Goal: Information Seeking & Learning: Learn about a topic

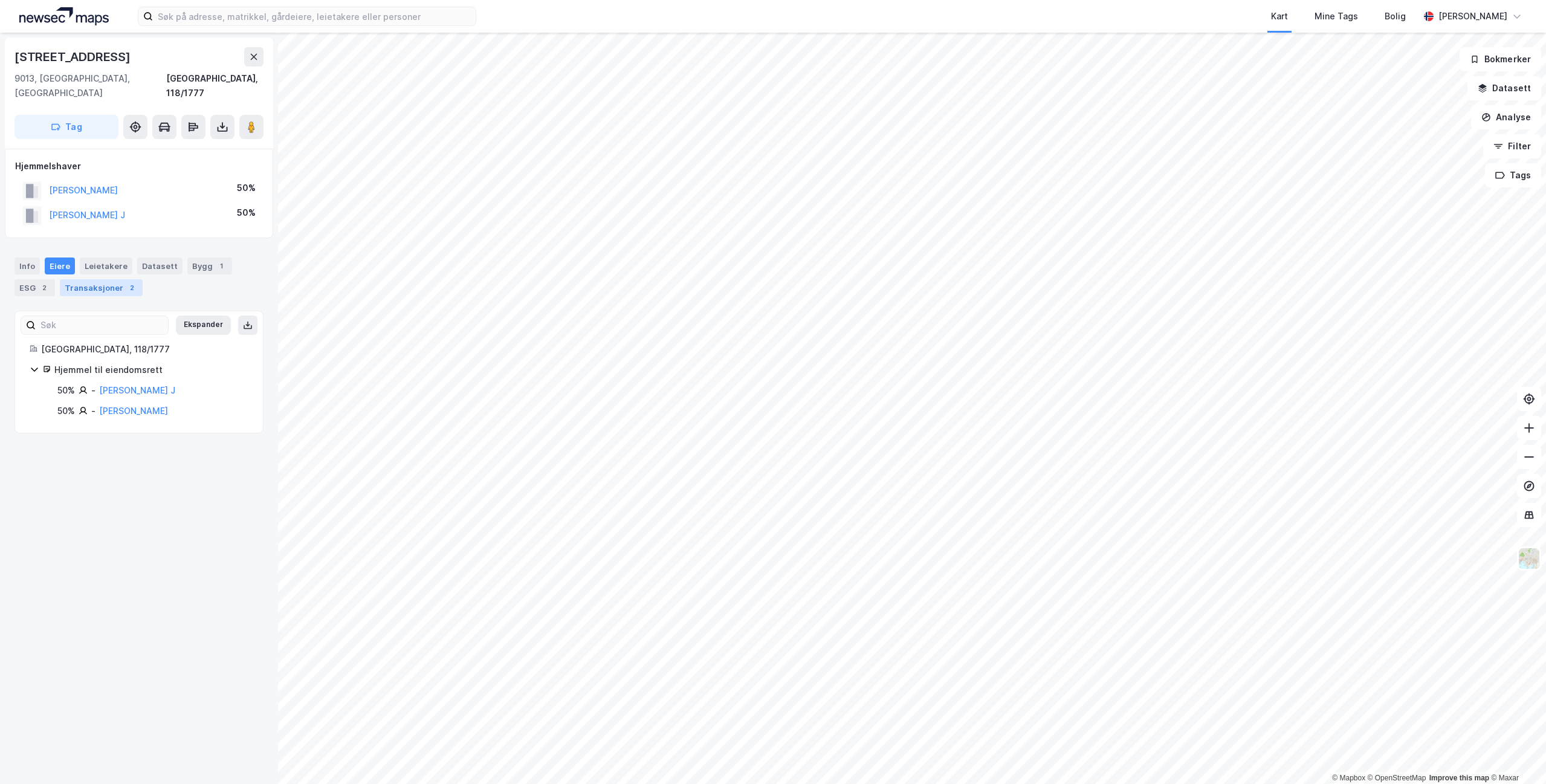
click at [111, 279] on div "Transaksjoner 2" at bounding box center [100, 288] width 83 height 17
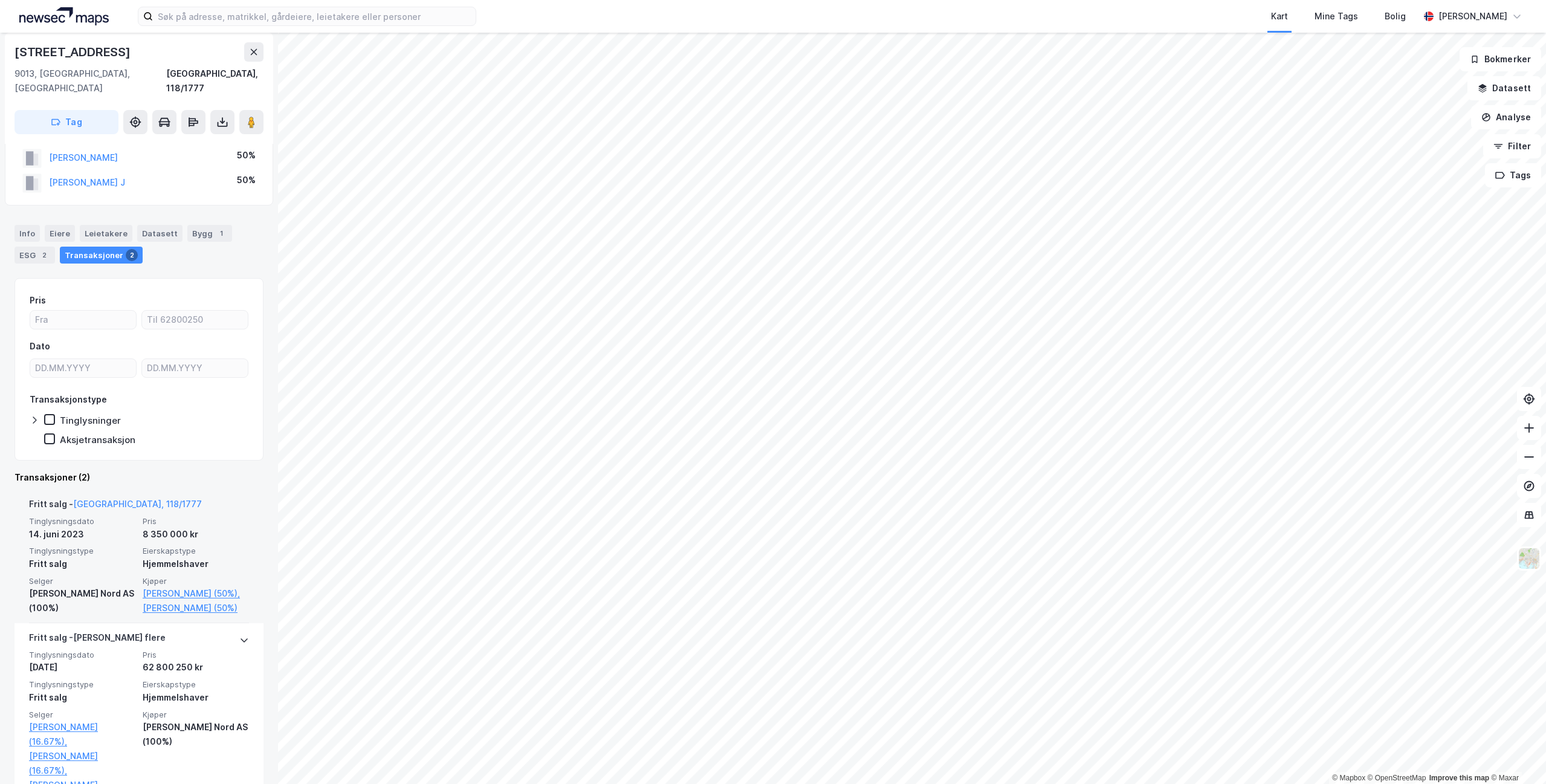
scroll to position [60, 0]
